Goal: Go to known website: Go to known website

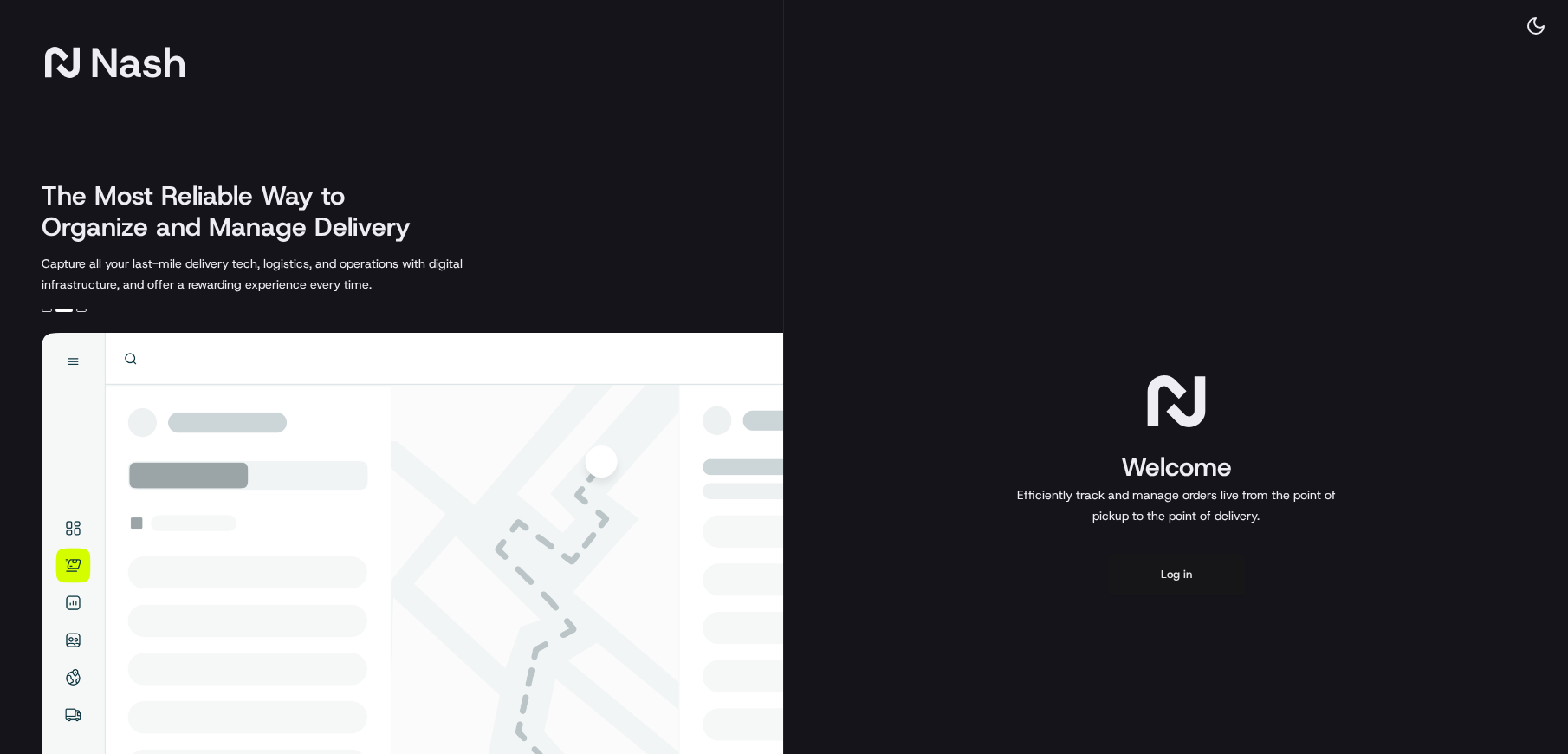
click at [1180, 568] on button "Log in" at bounding box center [1177, 574] width 139 height 41
